Goal: Check status

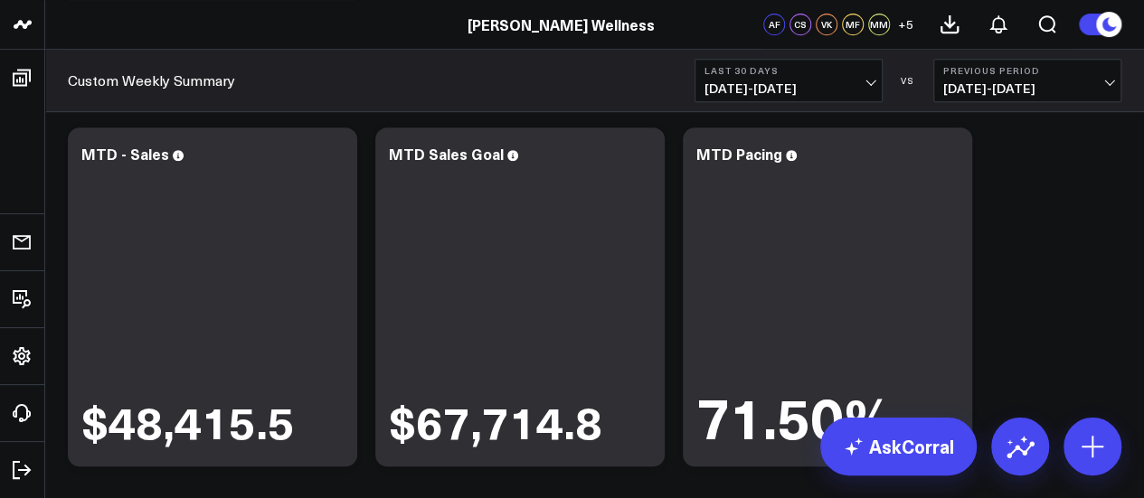
scroll to position [416, 0]
click at [848, 91] on span "[DATE] - [DATE]" at bounding box center [788, 88] width 168 height 14
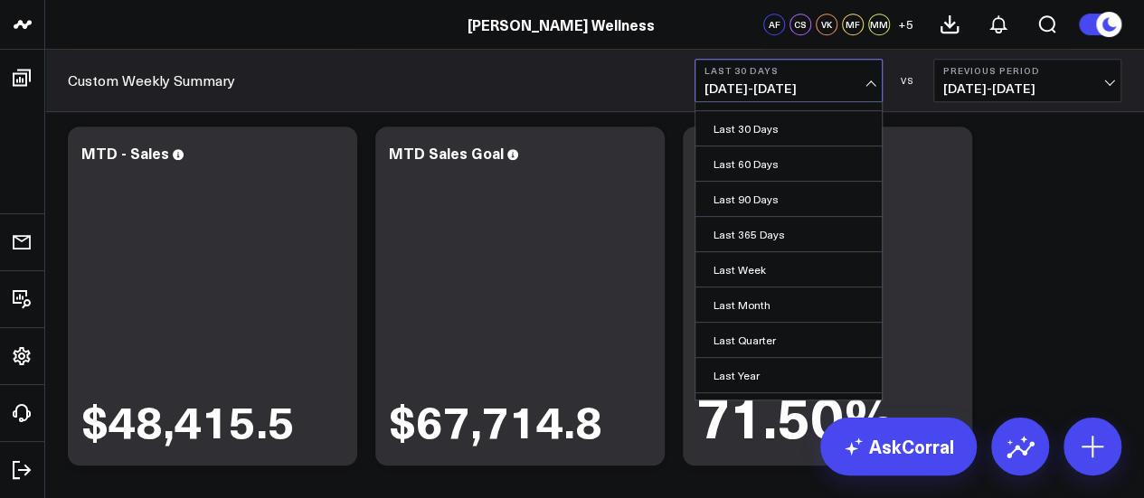
scroll to position [62, 0]
click at [775, 301] on link "Last Month" at bounding box center [788, 304] width 186 height 34
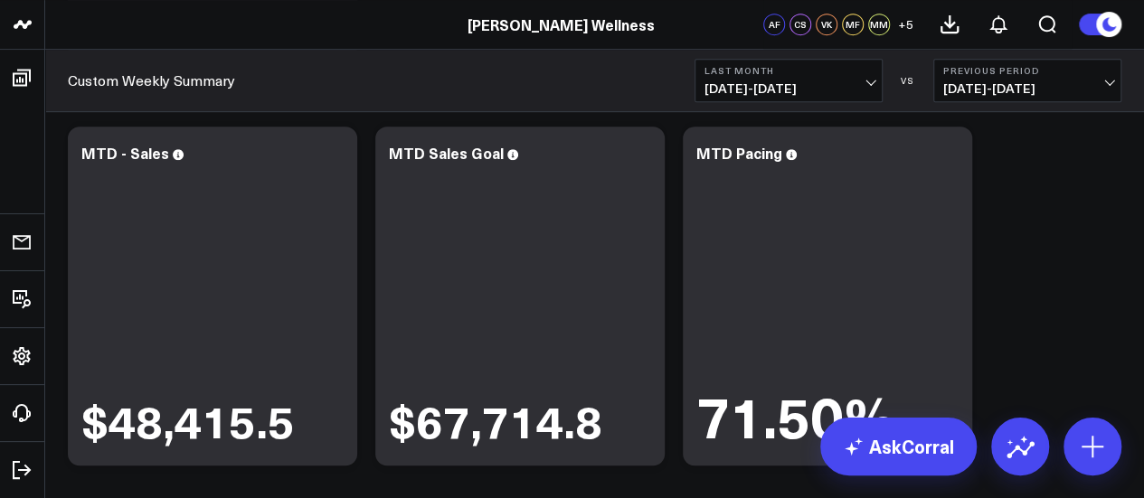
click at [1058, 84] on span "[DATE] - [DATE]" at bounding box center [1027, 88] width 168 height 14
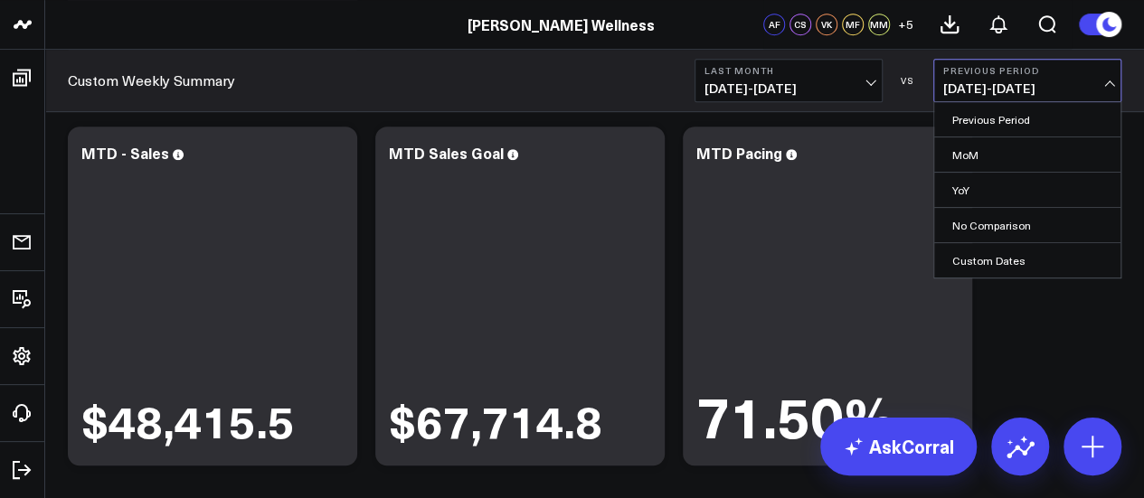
click at [1009, 181] on link "YoY" at bounding box center [1027, 190] width 186 height 34
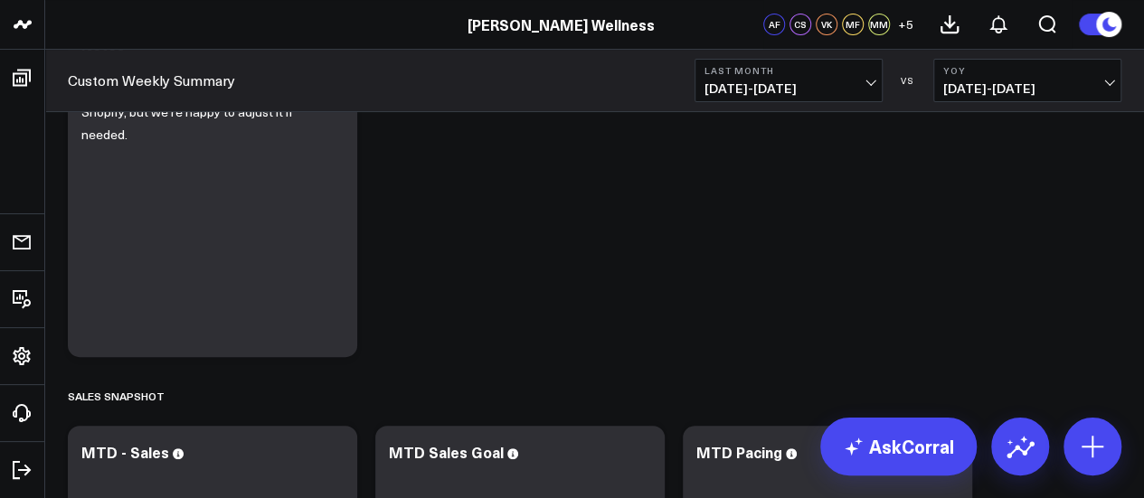
scroll to position [401, 0]
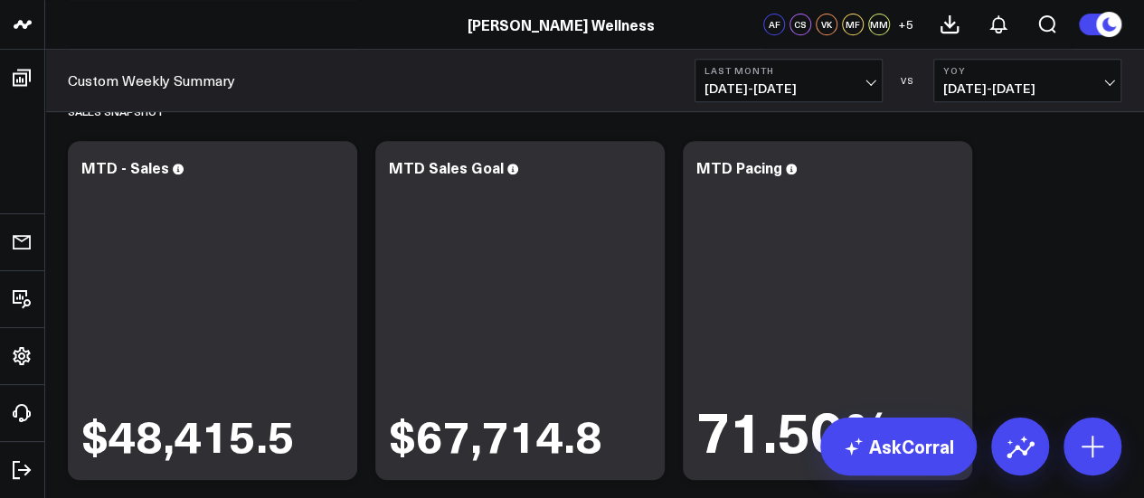
click at [312, 288] on div "$48,415.5" at bounding box center [212, 321] width 262 height 282
click at [0, 0] on icon at bounding box center [0, 0] width 0 height 0
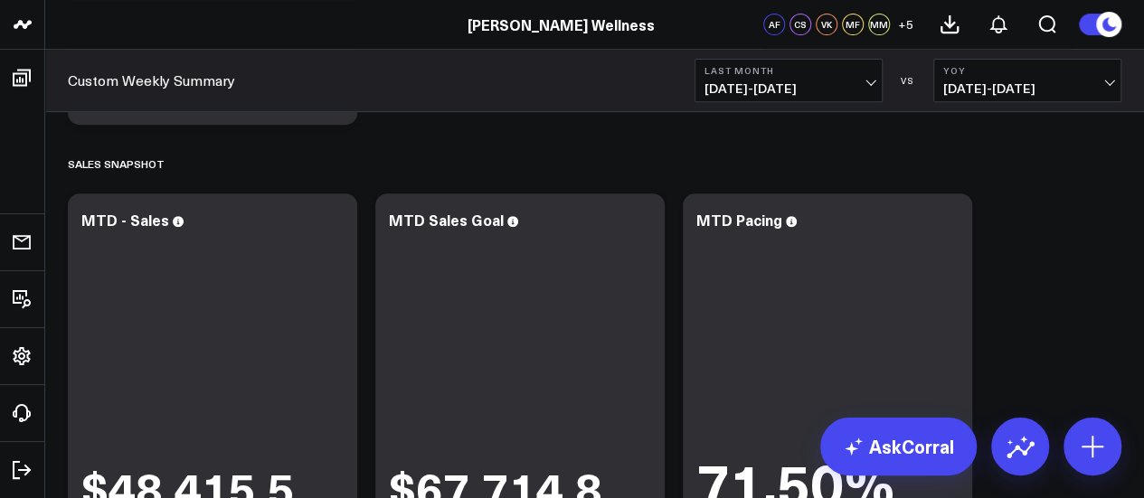
scroll to position [390, 0]
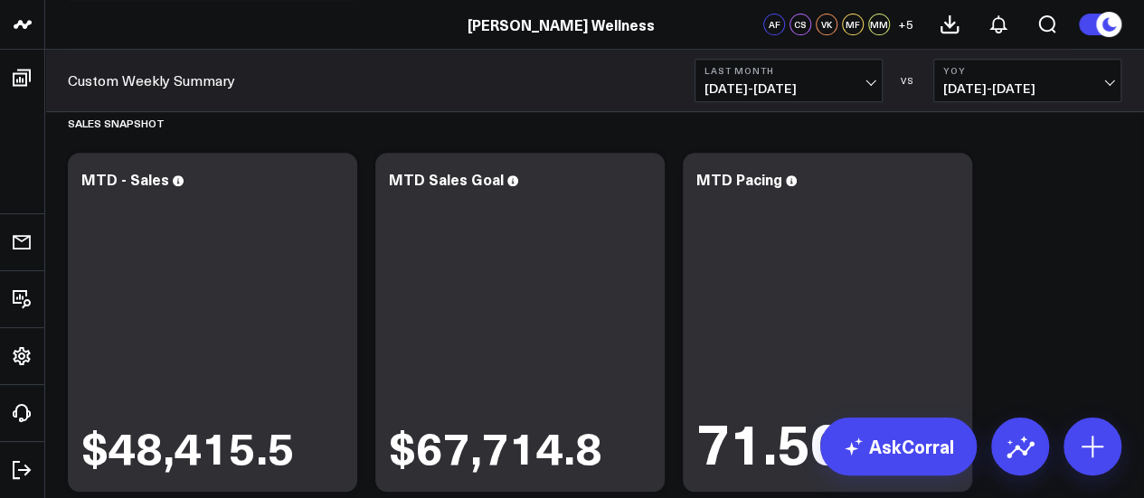
click at [0, 0] on icon at bounding box center [0, 0] width 0 height 0
click at [859, 88] on span "[DATE] - [DATE]" at bounding box center [788, 88] width 168 height 14
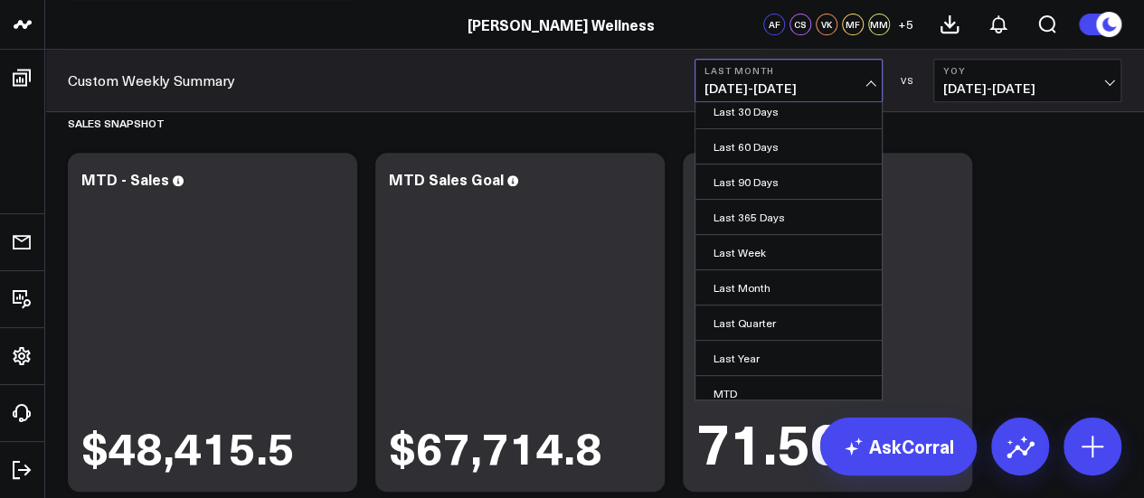
scroll to position [80, 0]
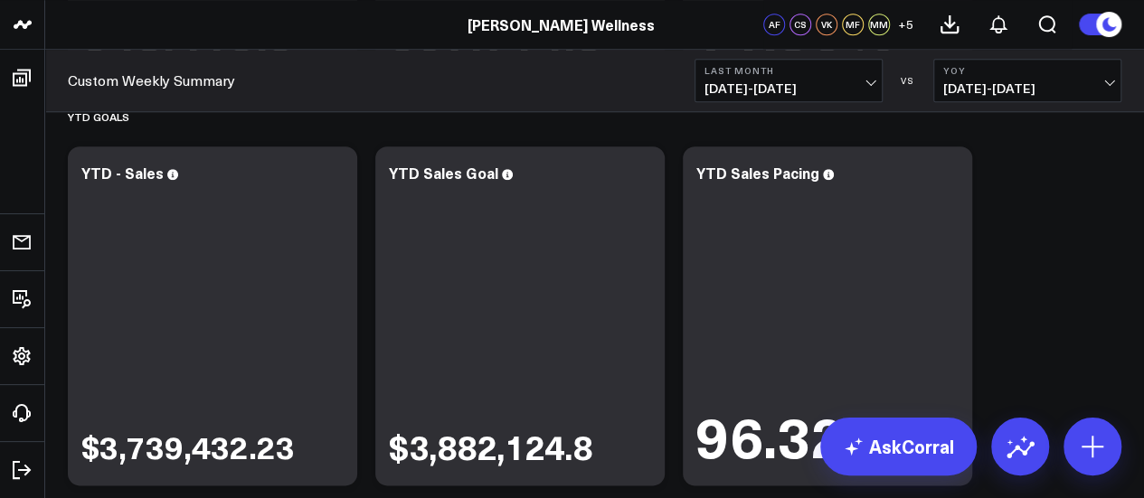
scroll to position [796, 0]
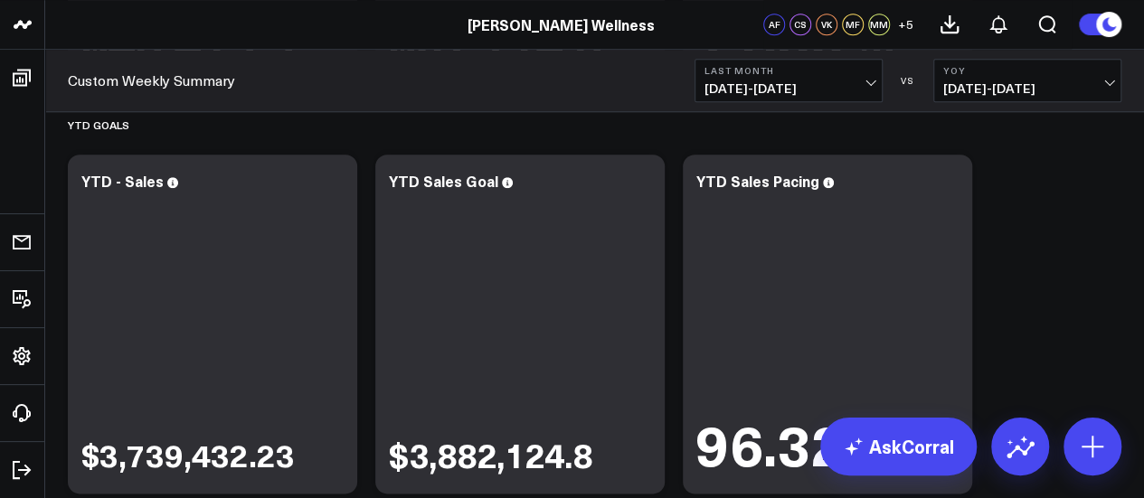
click at [613, 253] on div "$3,882,124.8" at bounding box center [520, 334] width 262 height 282
click at [0, 0] on icon at bounding box center [0, 0] width 0 height 0
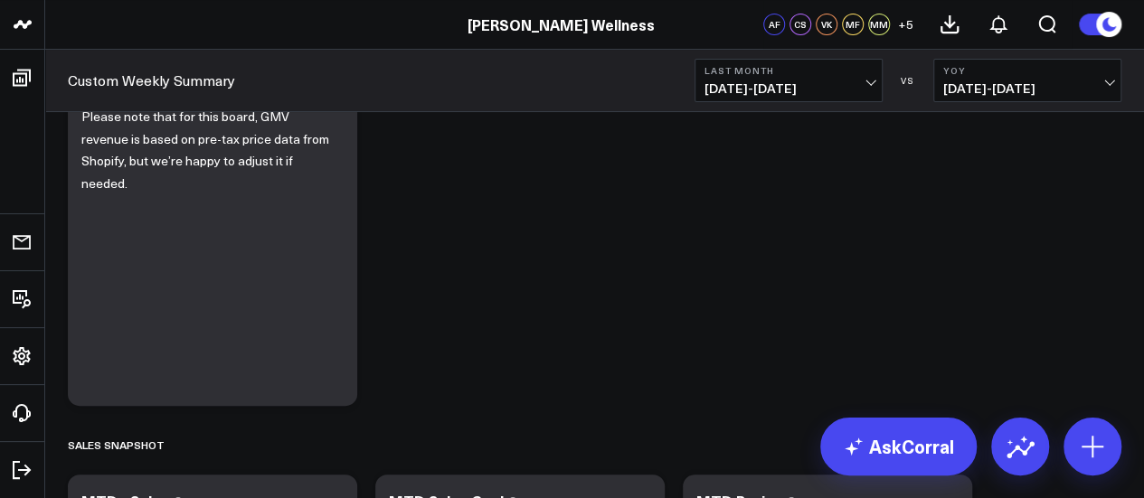
scroll to position [0, 0]
